Goal: Navigation & Orientation: Understand site structure

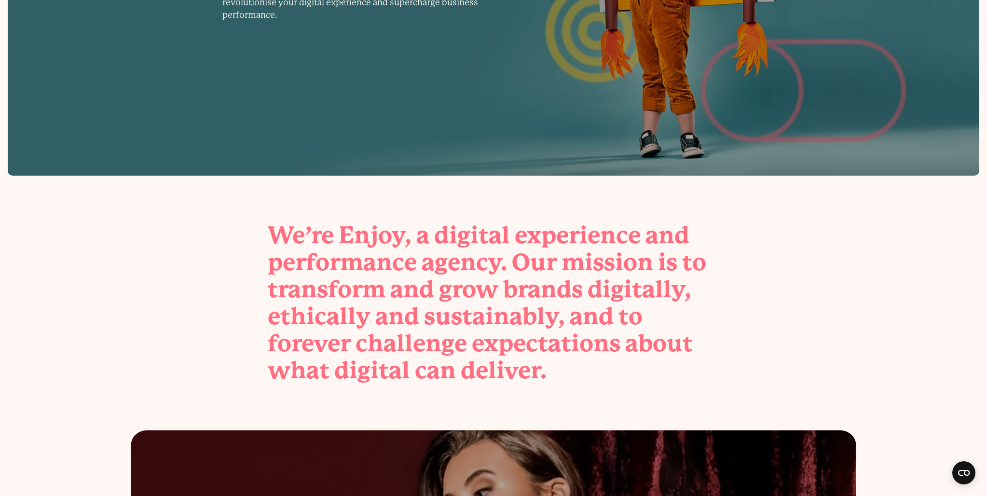
scroll to position [283, 0]
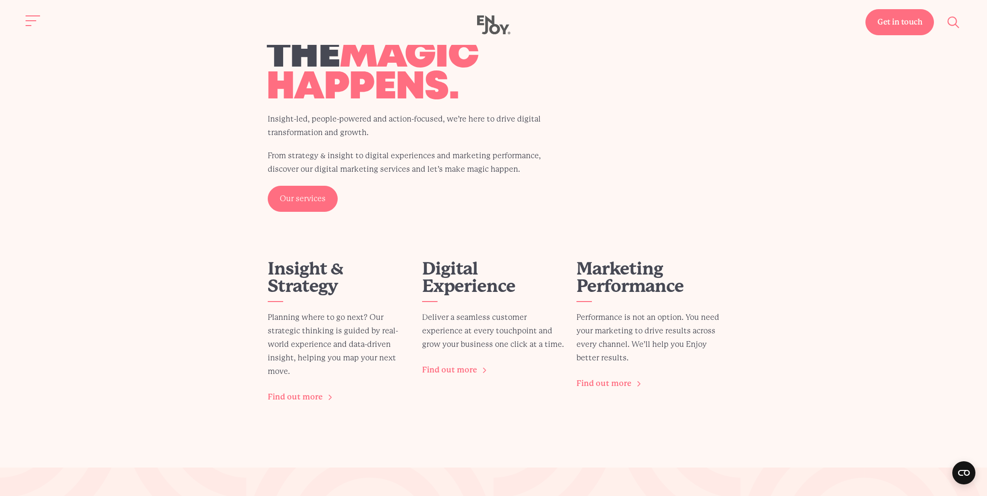
scroll to position [1130, 0]
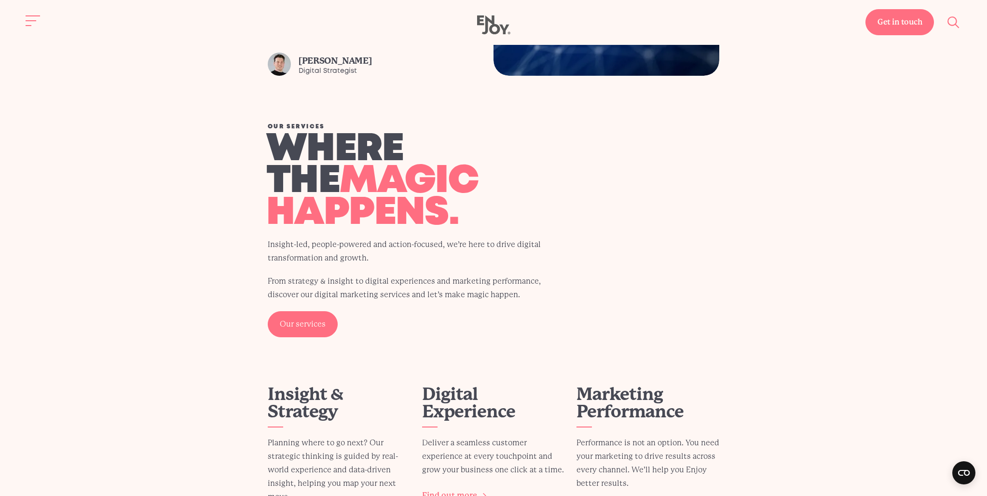
click at [127, 253] on section "Our services Where the magic happens. Insight-led, people-powered and action-fo…" at bounding box center [493, 338] width 987 height 428
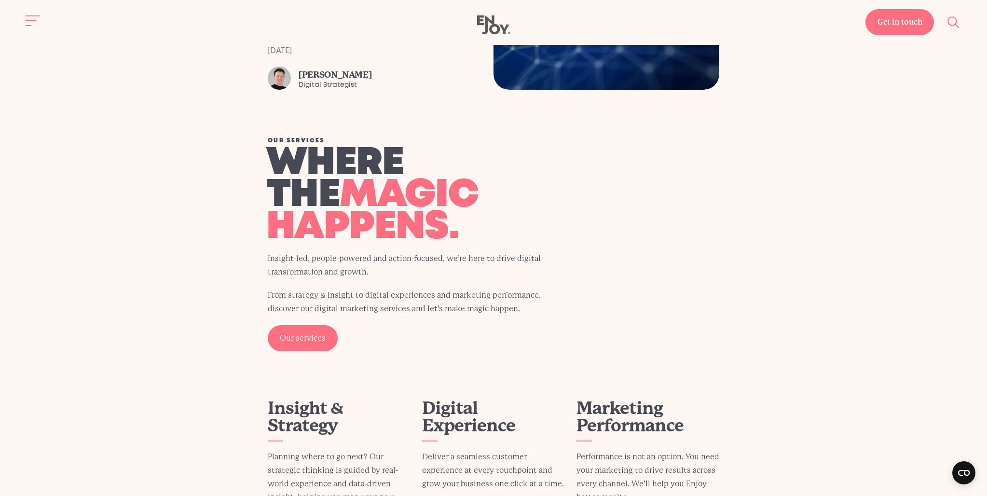
scroll to position [1047, 0]
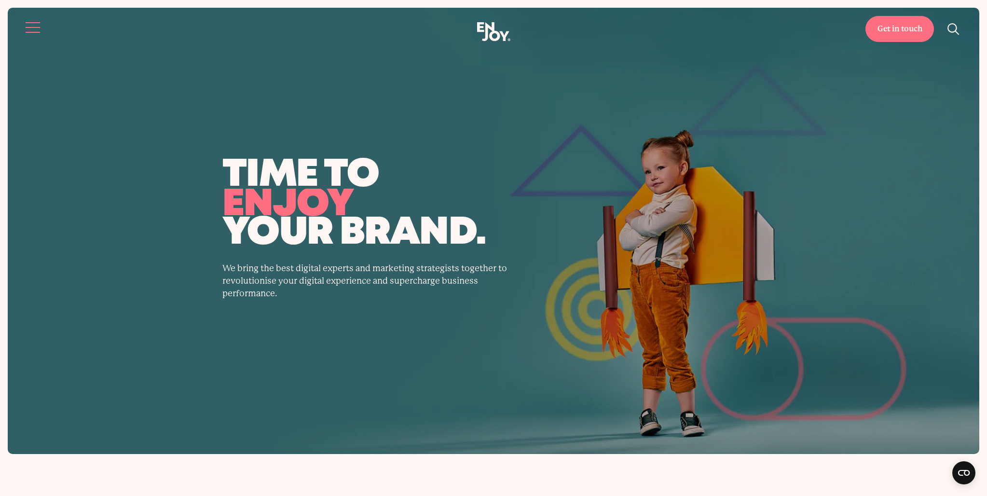
click at [30, 30] on button "Site navigation" at bounding box center [33, 27] width 20 height 20
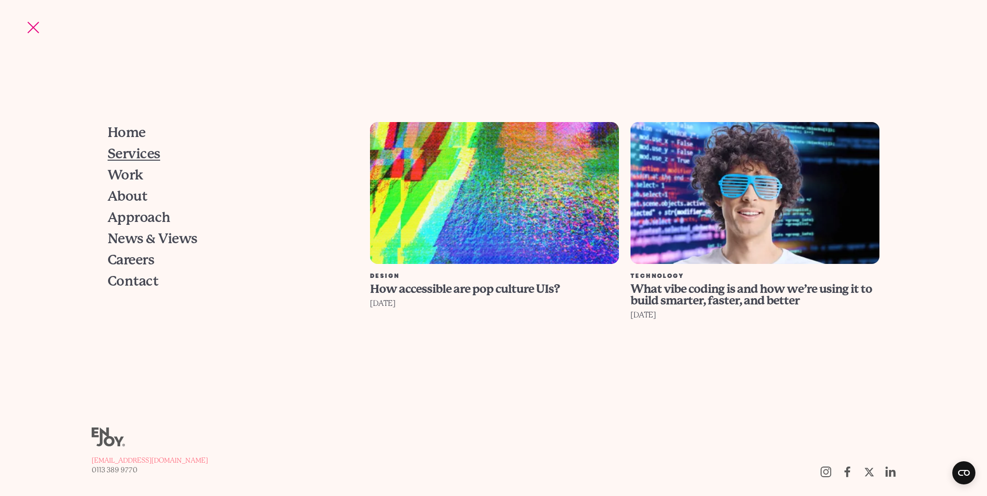
click at [133, 153] on span "Services" at bounding box center [134, 154] width 53 height 14
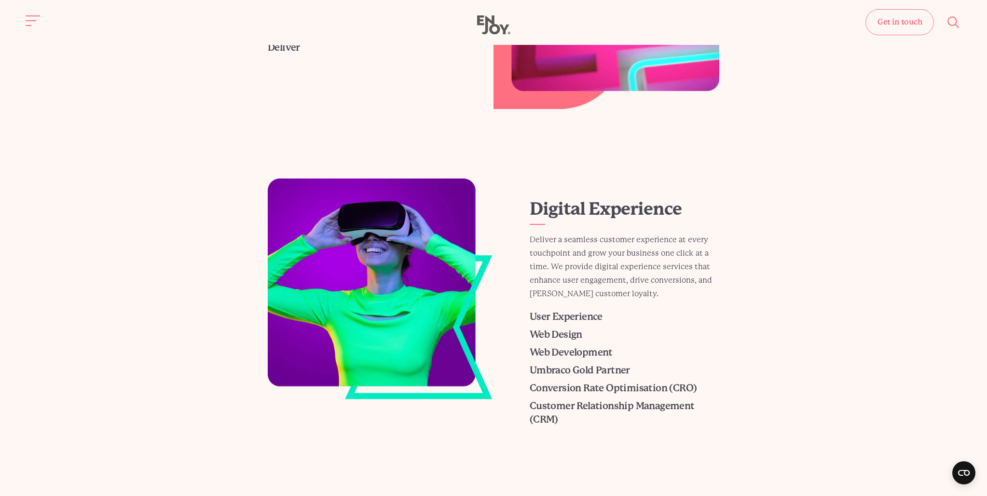
scroll to position [355, 0]
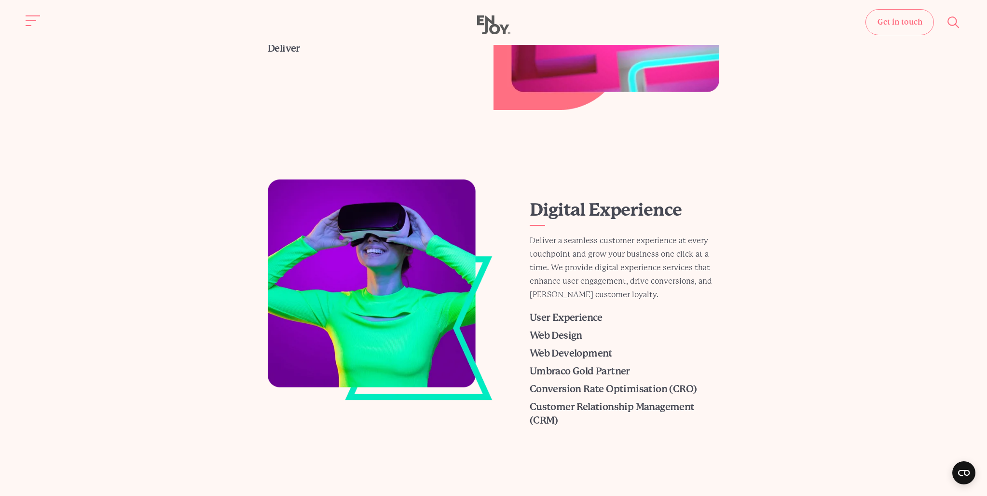
click at [45, 28] on div "Get in touch Home Services Work About" at bounding box center [493, 25] width 987 height 20
click at [35, 21] on button "Site navigation" at bounding box center [33, 21] width 20 height 20
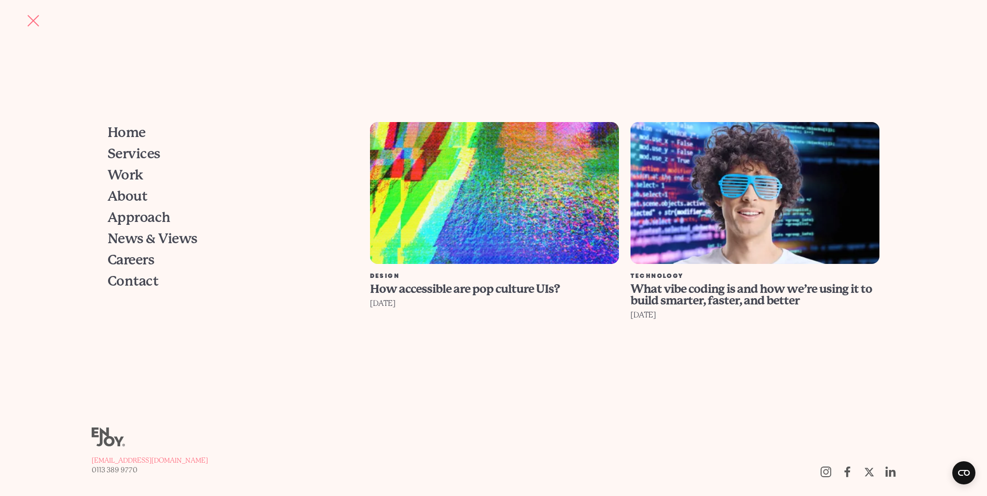
click at [271, 115] on nav "Get in touch Home Services Work About Approach" at bounding box center [493, 248] width 987 height 496
click at [137, 151] on span "Services" at bounding box center [134, 154] width 53 height 14
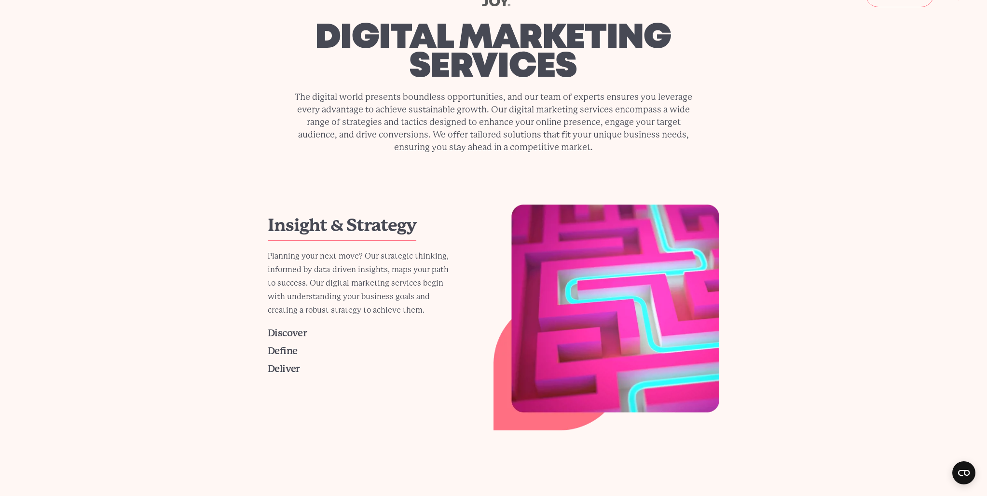
scroll to position [36, 0]
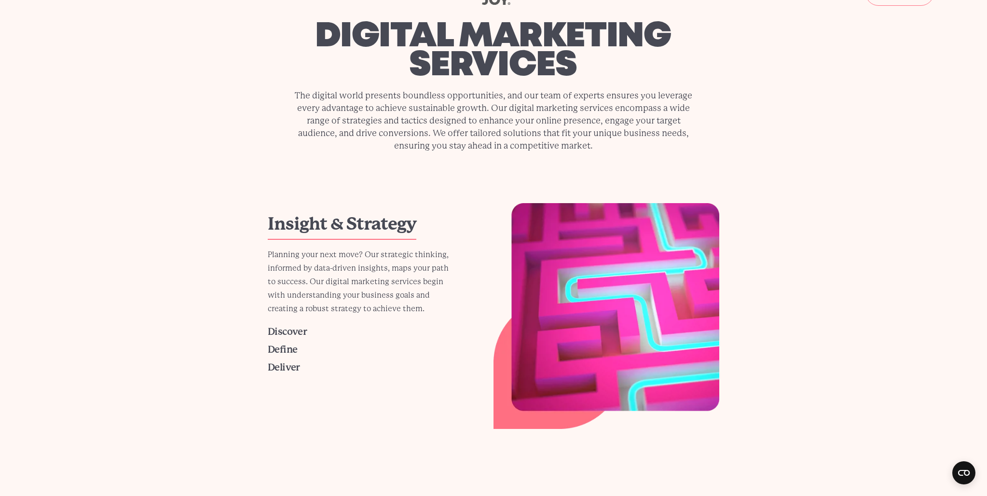
click at [366, 223] on link "Insight & Strategy" at bounding box center [342, 224] width 149 height 20
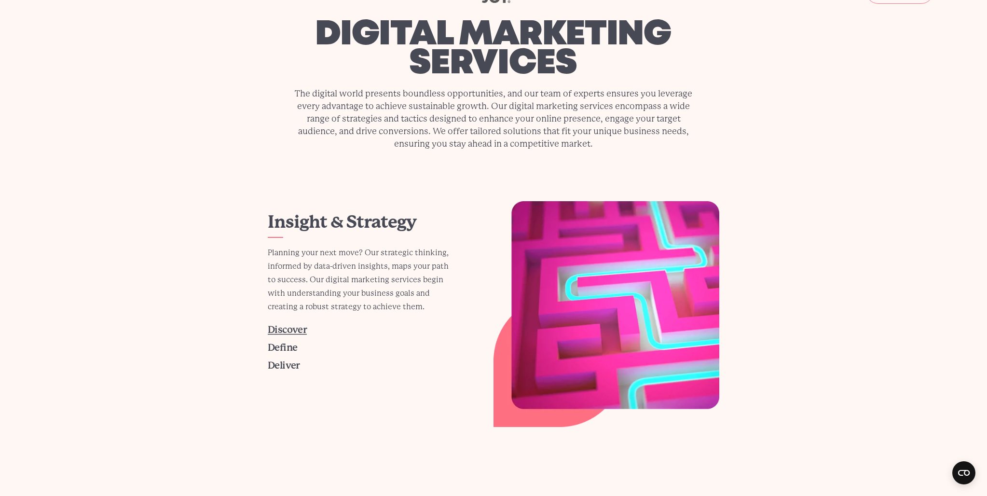
click at [284, 333] on span "Discover" at bounding box center [287, 329] width 39 height 11
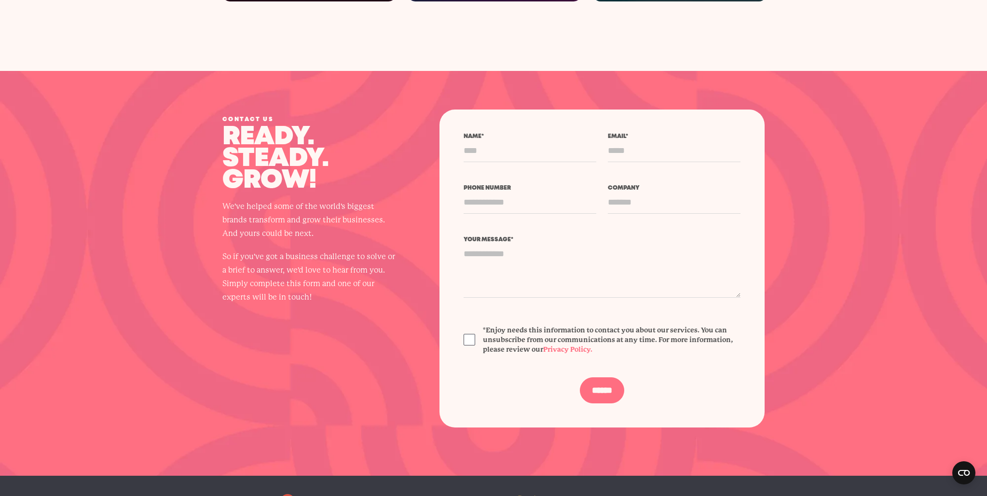
scroll to position [2150, 0]
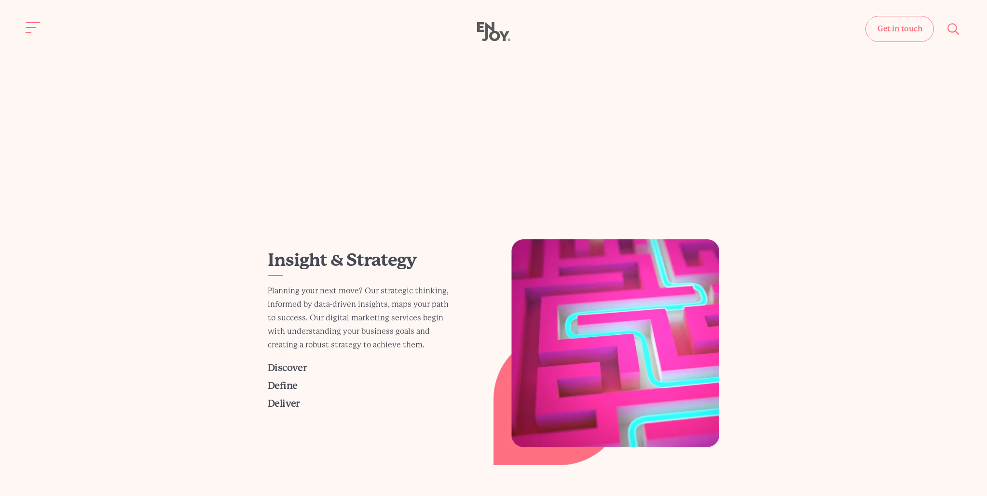
scroll to position [7, 0]
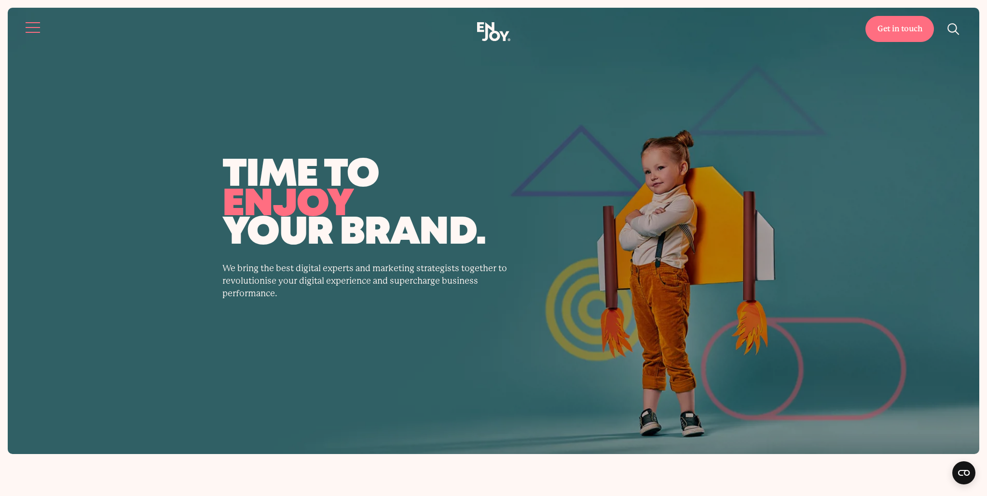
click at [27, 31] on button "Site navigation" at bounding box center [33, 27] width 20 height 20
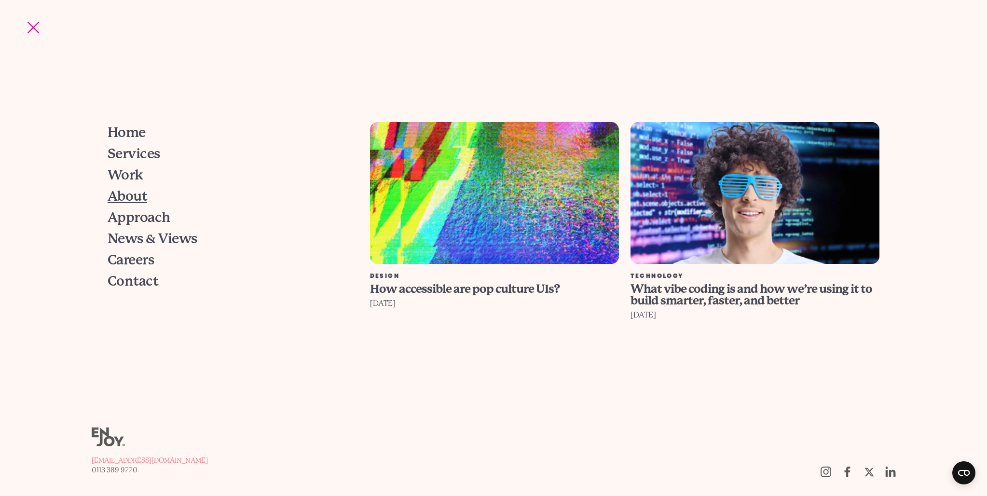
click at [134, 196] on span "About" at bounding box center [128, 197] width 40 height 14
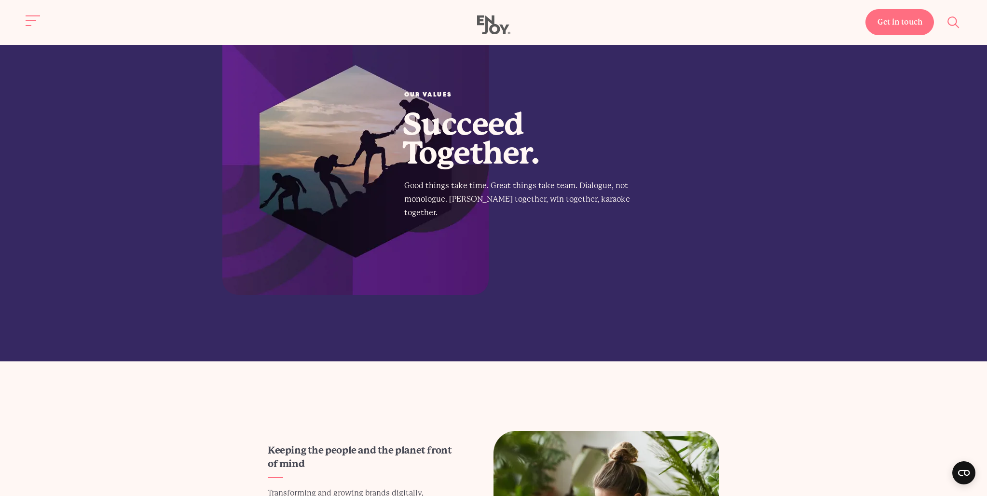
scroll to position [1754, 0]
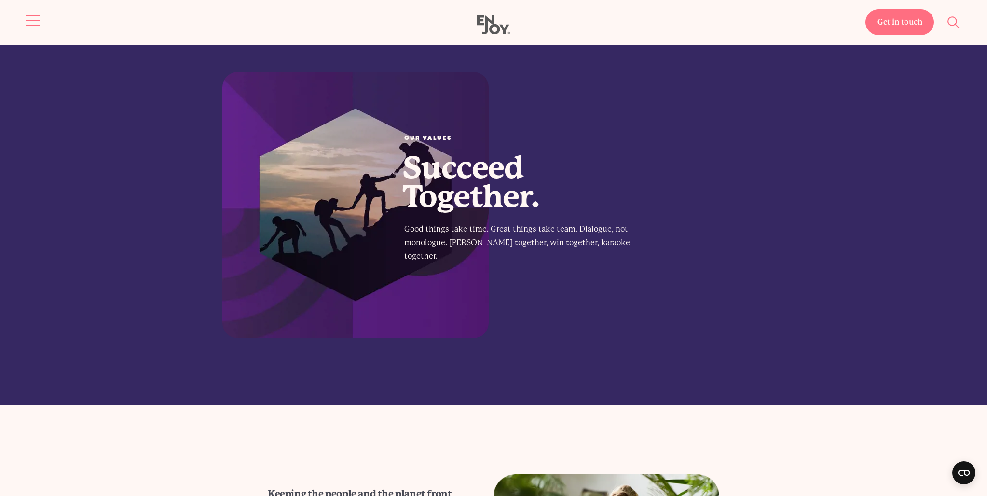
click at [30, 20] on span "Site navigation" at bounding box center [33, 20] width 14 height 1
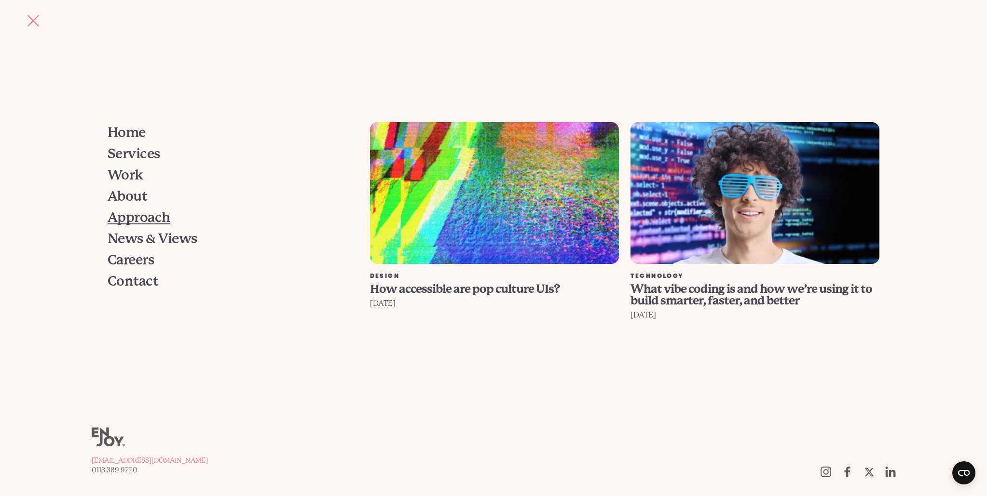
click at [141, 217] on span "Approach" at bounding box center [139, 218] width 63 height 14
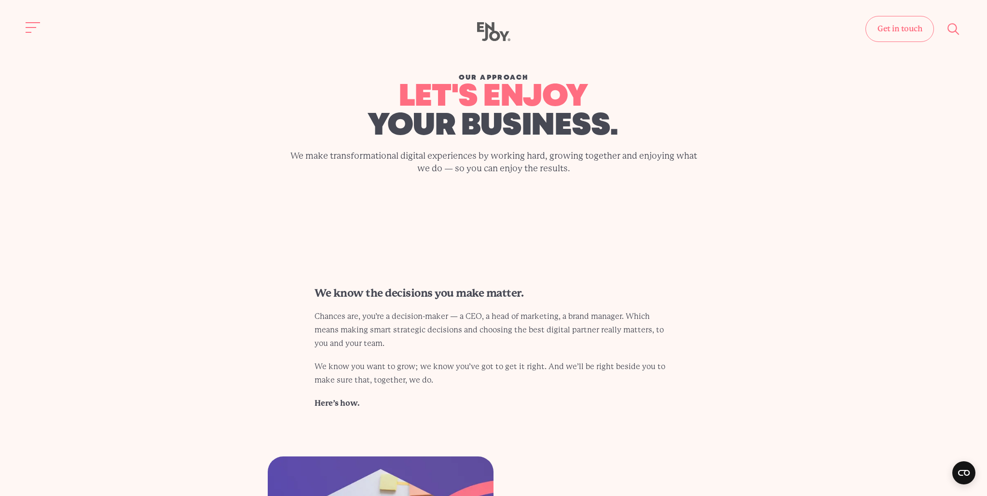
click at [20, 24] on div "Get in touch Home Services Work About" at bounding box center [493, 32] width 987 height 20
click at [29, 23] on button "Site navigation" at bounding box center [33, 27] width 20 height 20
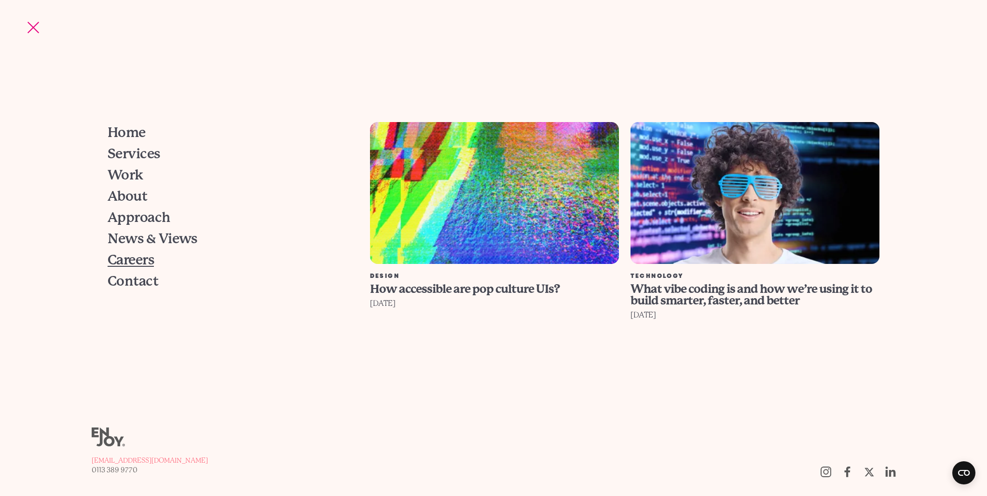
click at [139, 259] on span "Careers" at bounding box center [131, 260] width 46 height 14
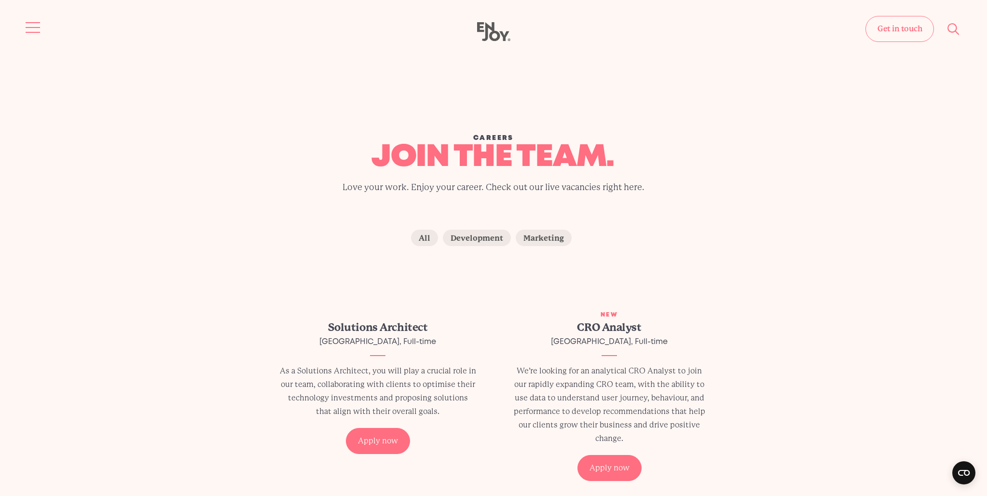
click at [34, 19] on button "Site navigation" at bounding box center [33, 27] width 20 height 20
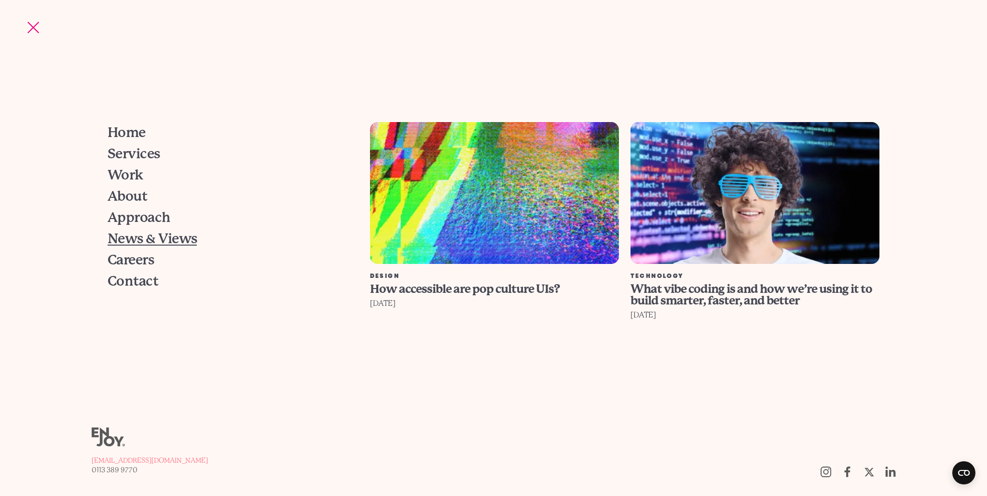
click at [144, 243] on span "News & Views" at bounding box center [152, 239] width 89 height 14
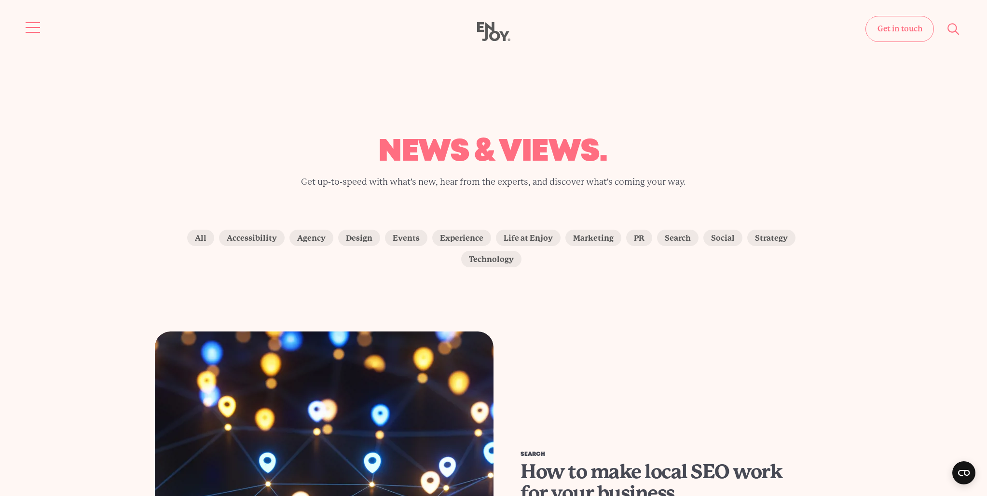
click at [30, 30] on button "Site navigation" at bounding box center [33, 27] width 20 height 20
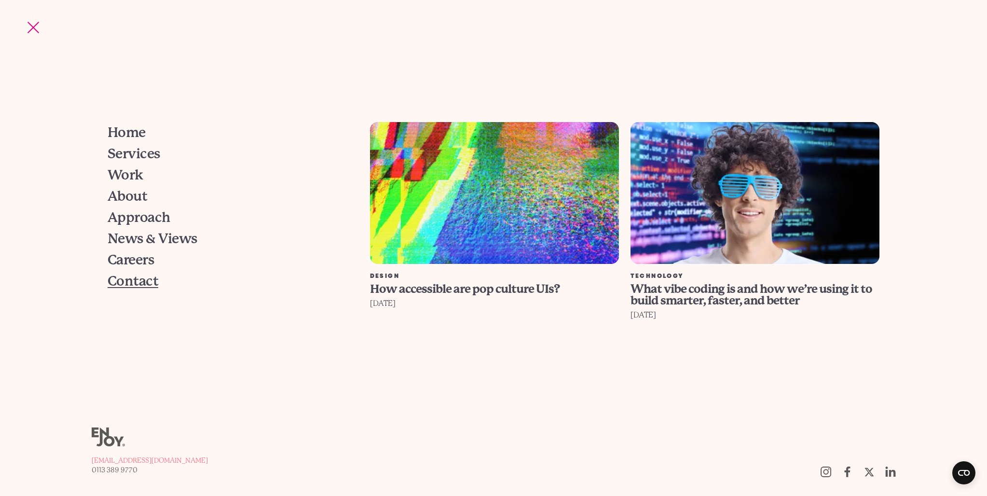
drag, startPoint x: 138, startPoint y: 277, endPoint x: 151, endPoint y: 276, distance: 12.6
click at [138, 277] on span "Contact" at bounding box center [133, 281] width 51 height 14
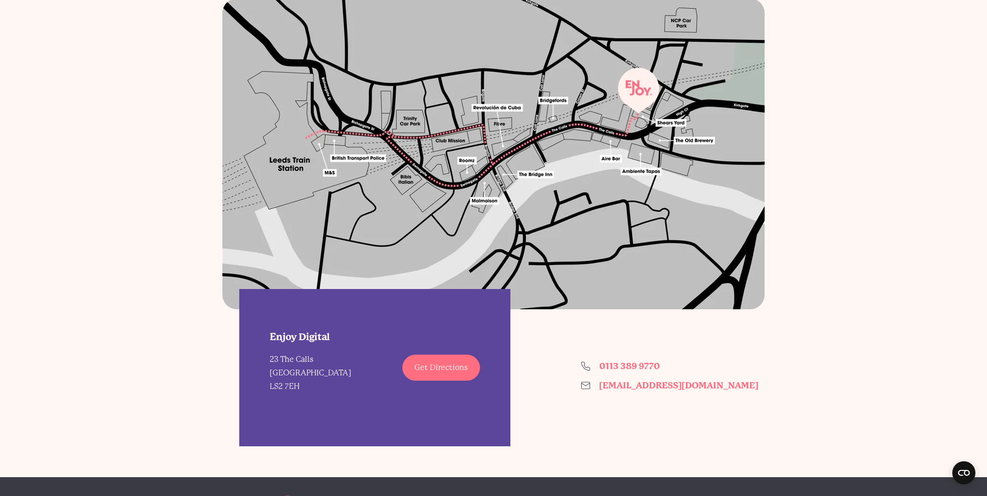
scroll to position [618, 0]
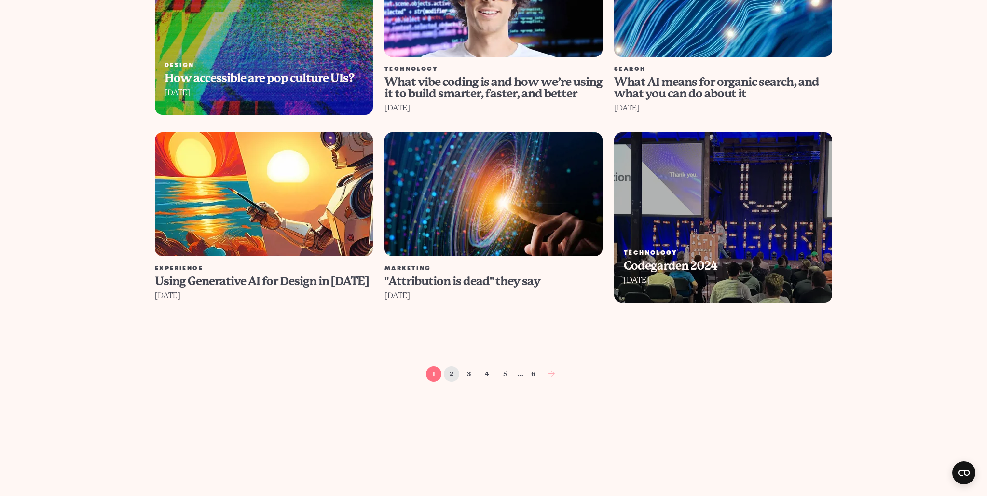
click at [452, 366] on link "2" at bounding box center [451, 373] width 15 height 15
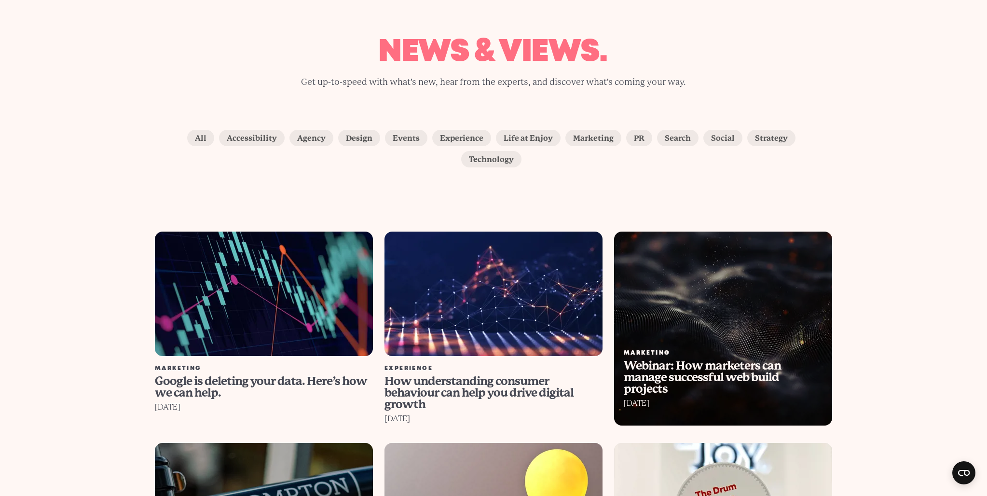
scroll to position [101, 0]
